Goal: Task Accomplishment & Management: Use online tool/utility

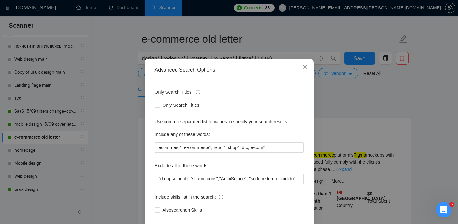
click at [302, 66] on icon "close" at bounding box center [304, 67] width 5 height 5
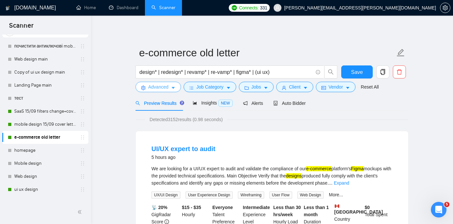
click at [173, 87] on icon "caret-down" at bounding box center [173, 88] width 5 height 5
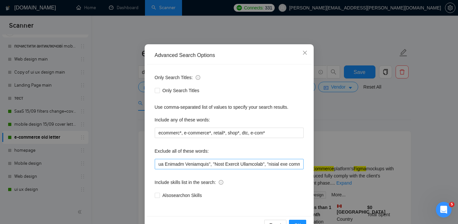
scroll to position [0, 221]
click at [204, 164] on input "text" at bounding box center [229, 164] width 149 height 10
paste input "hire a developer", "looking for developer", "looking for a developer", "develop…"
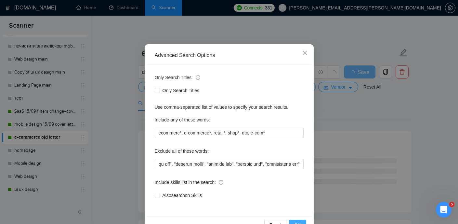
scroll to position [0, 0]
click at [296, 220] on button "OK" at bounding box center [297, 224] width 17 height 10
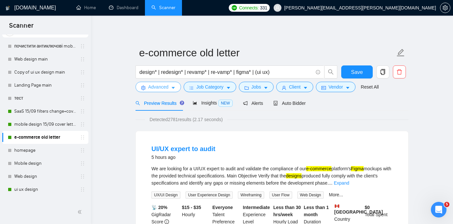
click at [160, 85] on span "Advanced" at bounding box center [158, 86] width 20 height 7
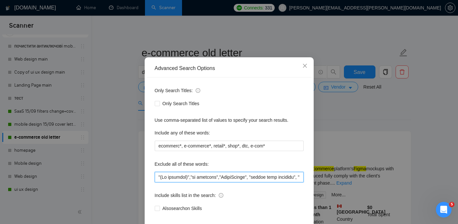
click at [222, 182] on input "text" at bounding box center [229, 177] width 149 height 10
paste input "Webflow"
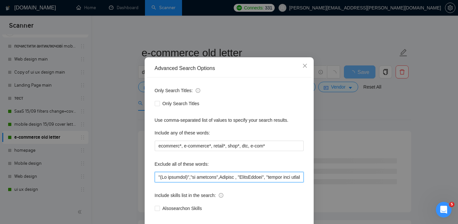
paste input "Webflow"
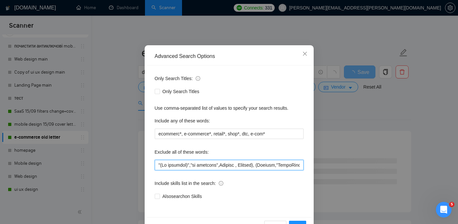
scroll to position [47, 0]
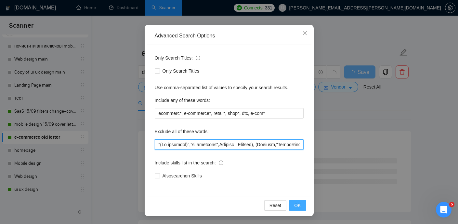
type input ""(No agencies)","no agencies",Webflow , Webflow), (Webflow,"LearnWorlds", "doma…"
click at [296, 206] on span "OK" at bounding box center [297, 205] width 7 height 7
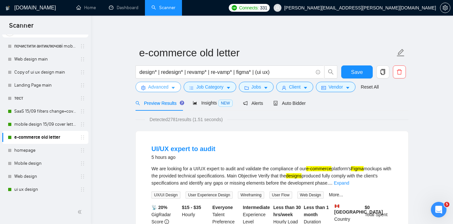
click at [168, 88] on span "Advanced" at bounding box center [158, 86] width 20 height 7
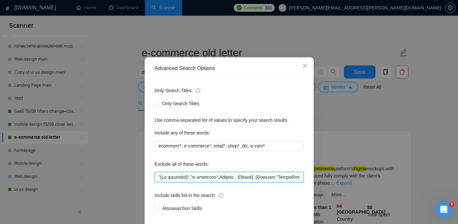
click at [192, 182] on input "text" at bounding box center [229, 177] width 149 height 10
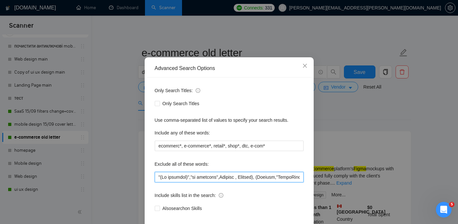
click at [222, 182] on input "text" at bounding box center [229, 177] width 149 height 10
drag, startPoint x: 282, startPoint y: 191, endPoint x: 239, endPoint y: 191, distance: 43.2
click at [239, 182] on input "text" at bounding box center [229, 177] width 149 height 10
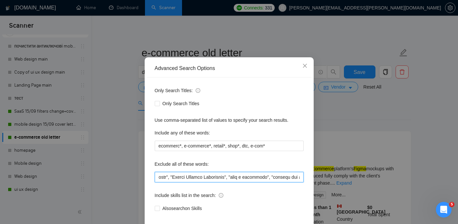
drag, startPoint x: 243, startPoint y: 192, endPoint x: 249, endPoint y: 193, distance: 6.1
click at [249, 182] on input "text" at bounding box center [229, 177] width 149 height 10
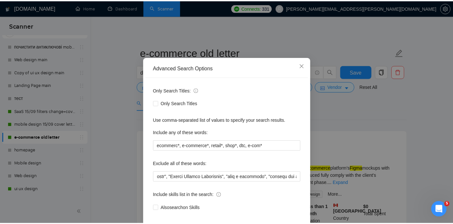
scroll to position [0, 0]
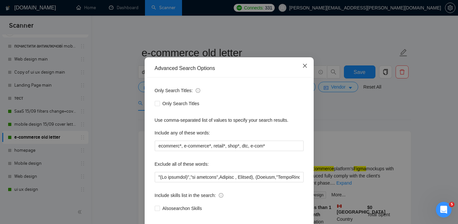
click at [305, 68] on icon "close" at bounding box center [304, 65] width 5 height 5
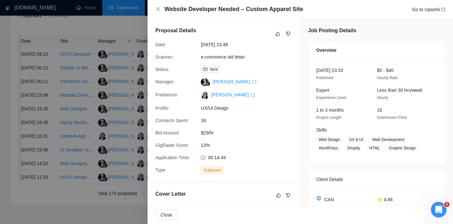
scroll to position [0, 29]
